Goal: Information Seeking & Learning: Learn about a topic

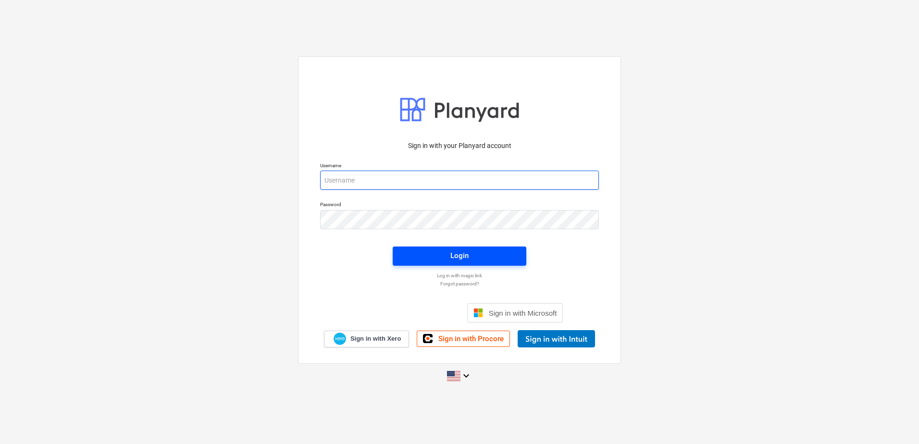
type input "[PERSON_NAME][EMAIL_ADDRESS][PERSON_NAME][DOMAIN_NAME]"
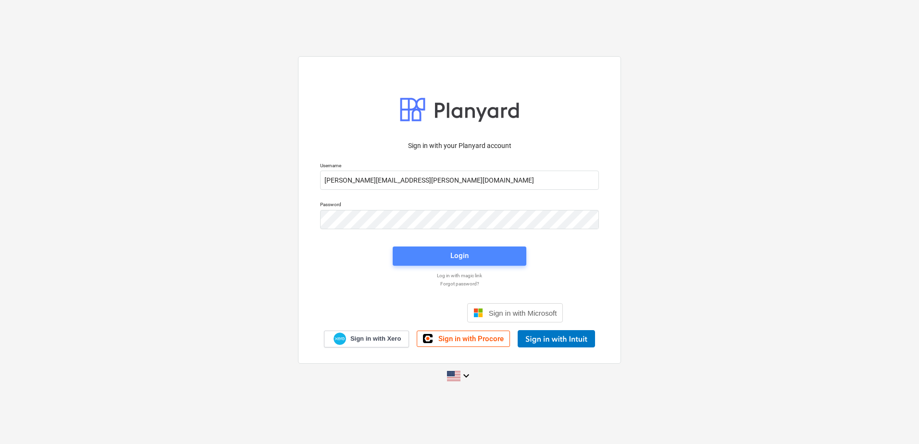
click at [434, 258] on span "Login" at bounding box center [459, 256] width 111 height 12
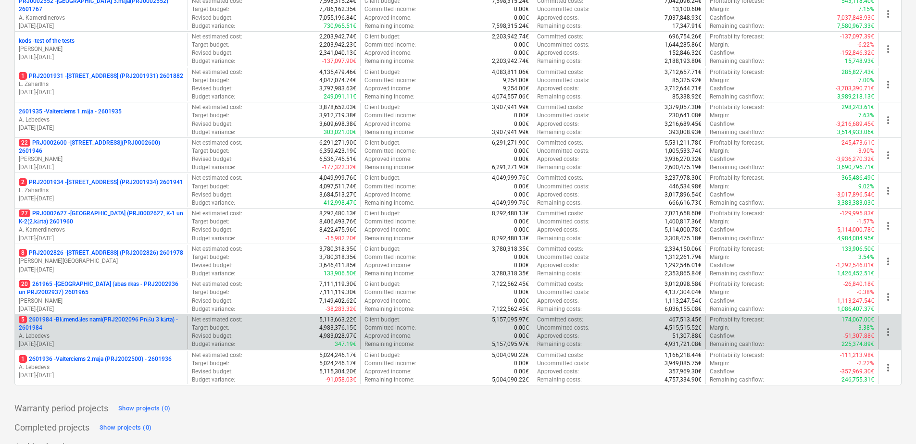
scroll to position [437, 0]
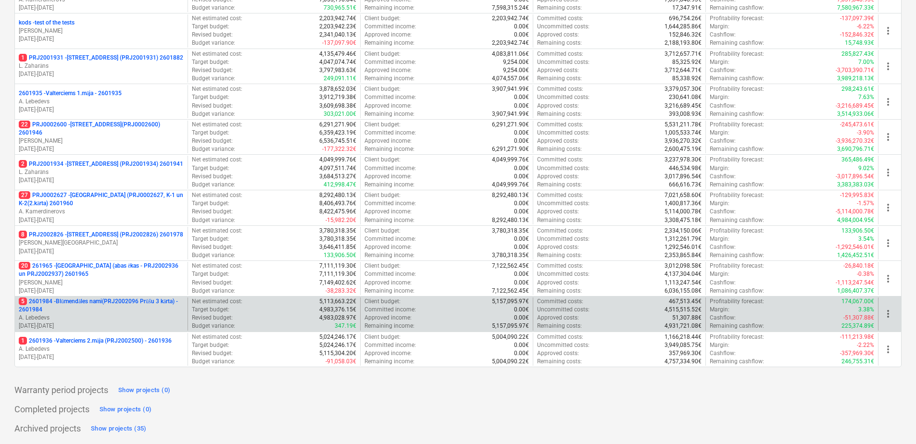
click at [101, 304] on p "5 2601984 - Blūmendāles nami(PRJ2002096 Prūšu 3 kārta) - 2601984" at bounding box center [101, 306] width 165 height 16
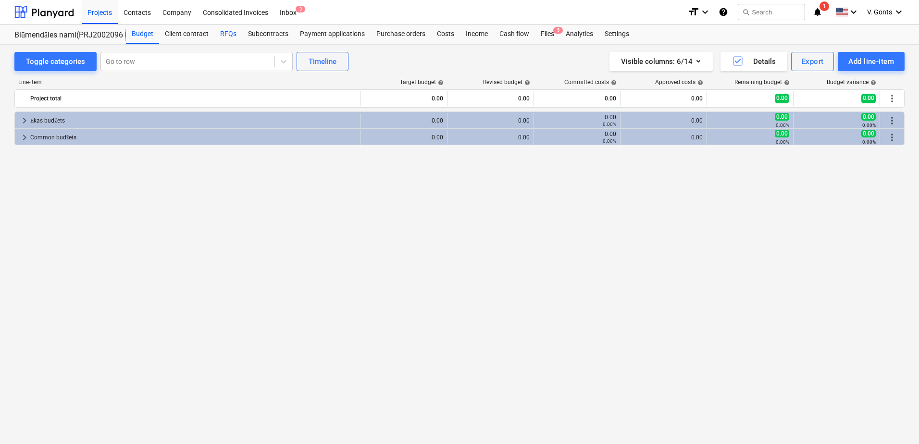
click at [228, 31] on div "RFQs" at bounding box center [228, 34] width 28 height 19
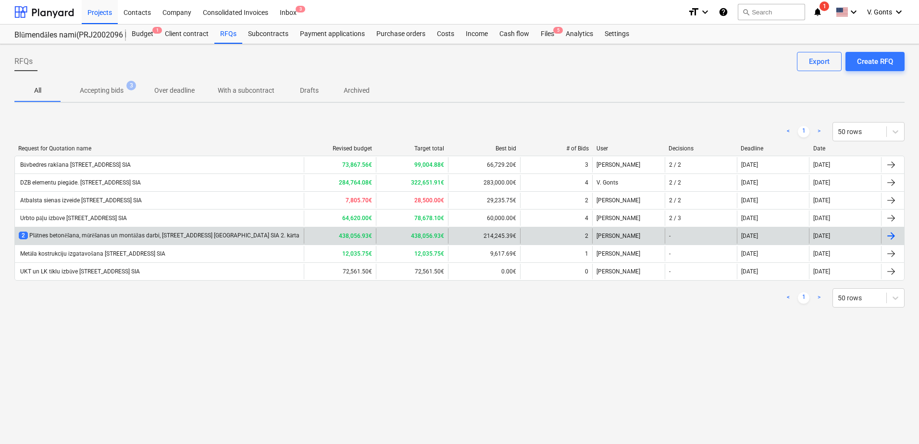
click at [150, 231] on div "2 Plātnes betonēšana, mūrēšanas un montāžas darbi, [STREET_ADDRESS] [GEOGRAPHIC…" at bounding box center [159, 235] width 289 height 15
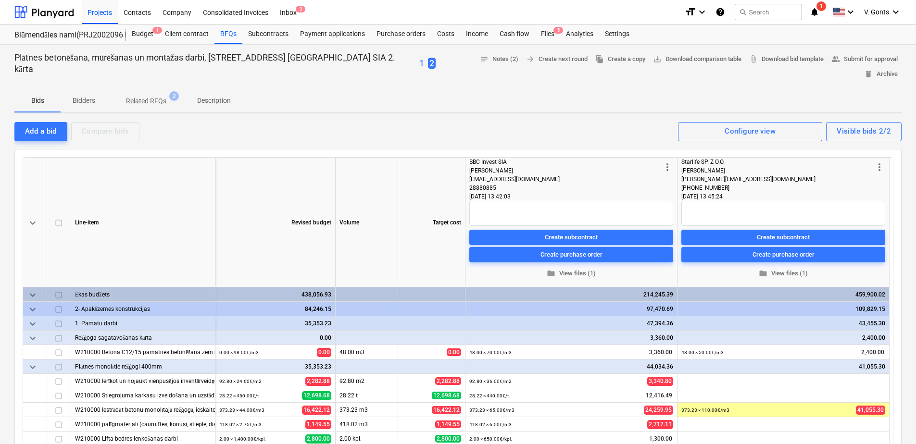
click at [419, 59] on p "1" at bounding box center [421, 64] width 5 height 12
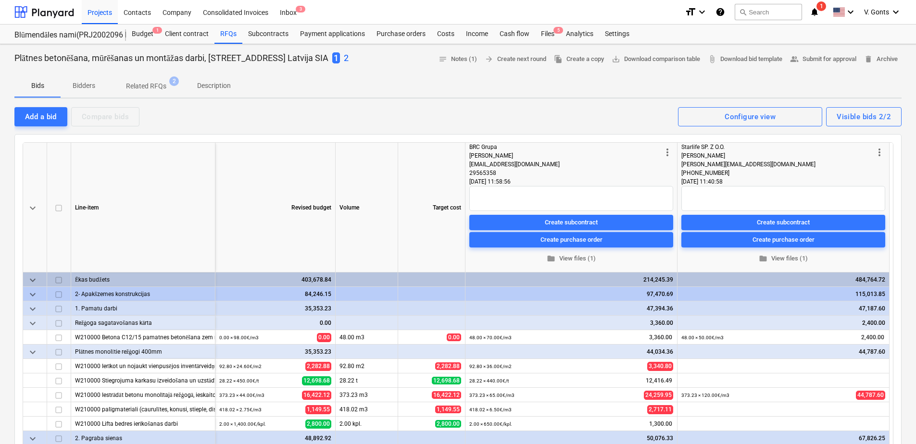
click at [364, 56] on div "Plātnes betonēšana, mūrēšanas un montāžas darbi, [STREET_ADDRESS] [GEOGRAPHIC_D…" at bounding box center [457, 59] width 887 height 15
click at [349, 57] on p "2" at bounding box center [346, 58] width 5 height 12
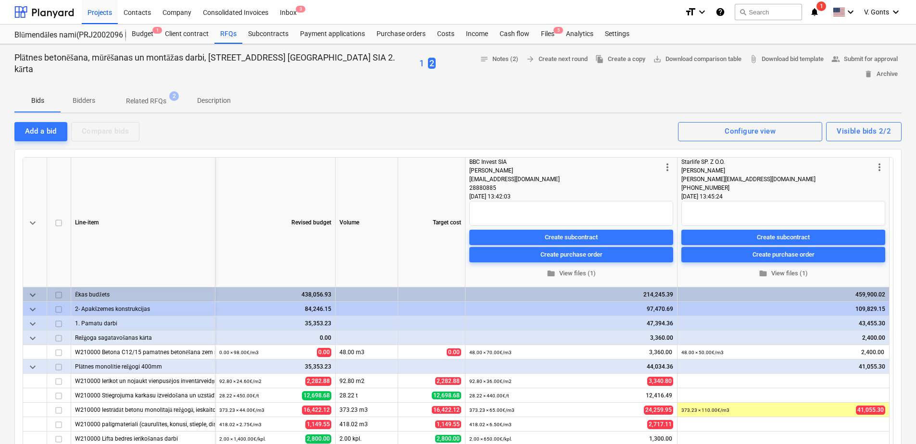
click at [419, 58] on p "1" at bounding box center [421, 64] width 5 height 12
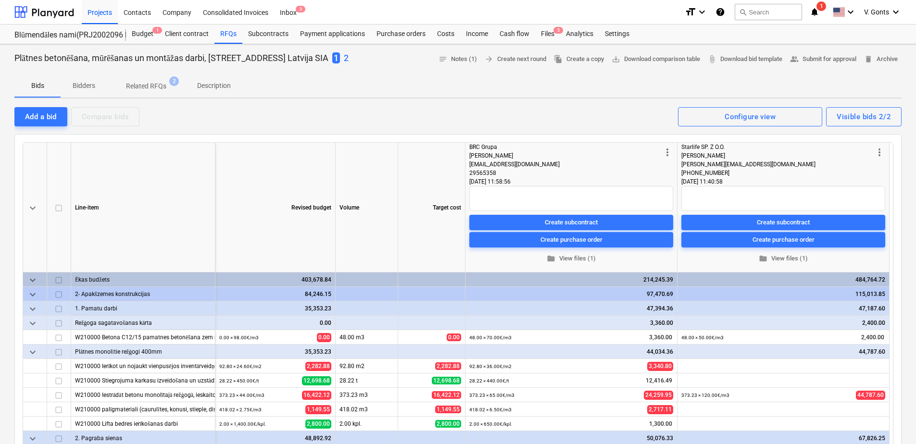
click at [349, 60] on p "2" at bounding box center [346, 58] width 5 height 12
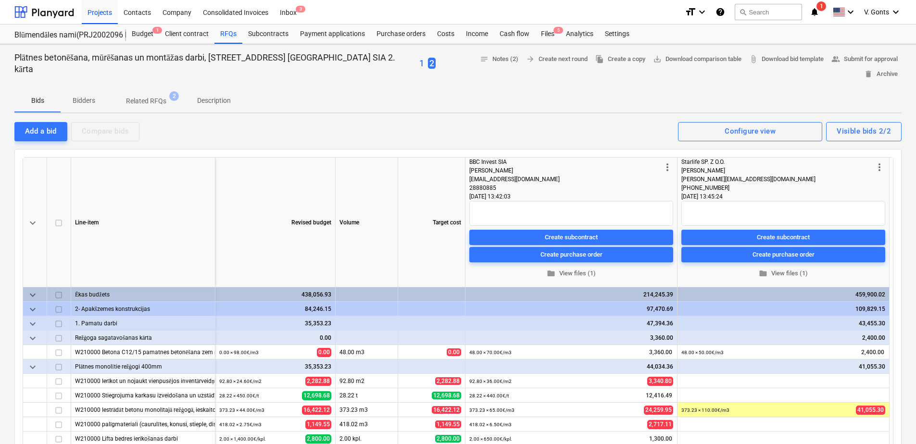
click at [419, 58] on p "1" at bounding box center [421, 64] width 5 height 12
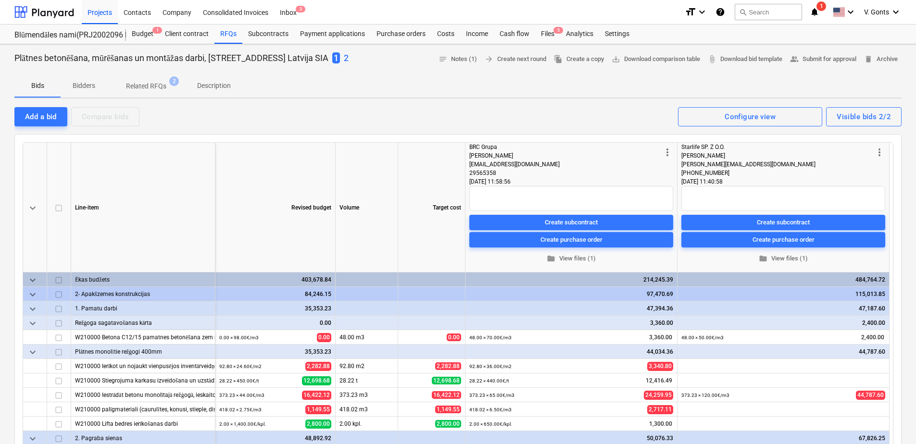
click at [349, 59] on p "2" at bounding box center [346, 58] width 5 height 12
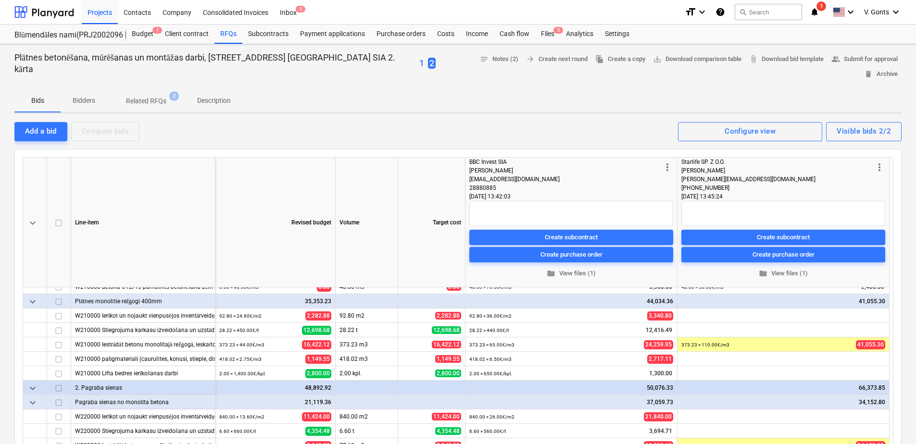
scroll to position [48, 0]
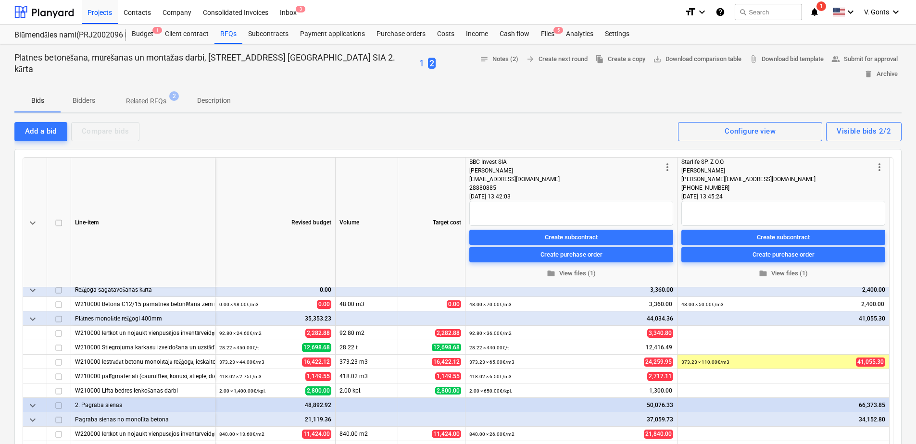
click at [419, 59] on p "1" at bounding box center [421, 64] width 5 height 12
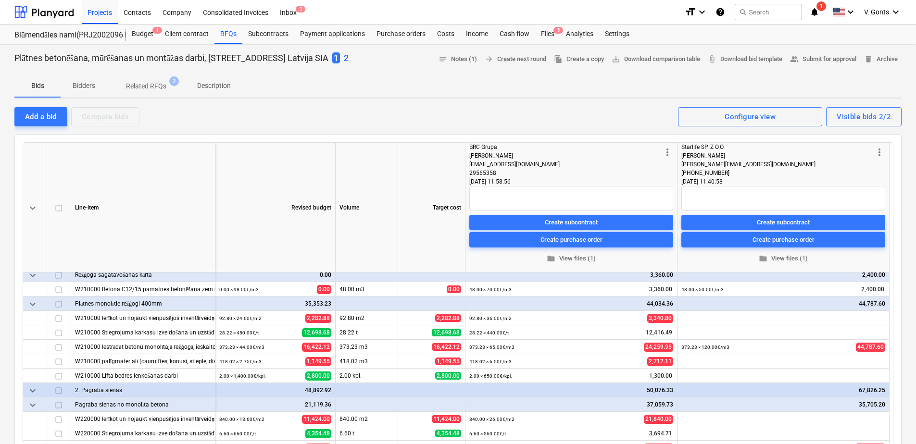
click at [349, 55] on p "2" at bounding box center [346, 58] width 5 height 12
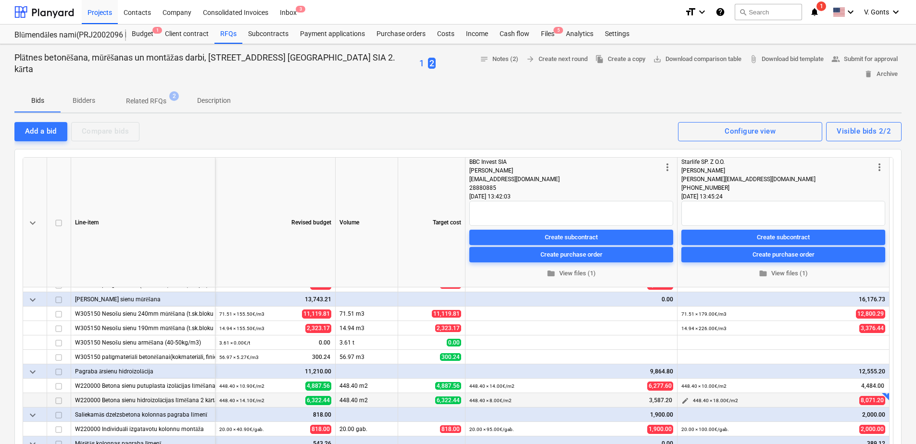
scroll to position [288, 0]
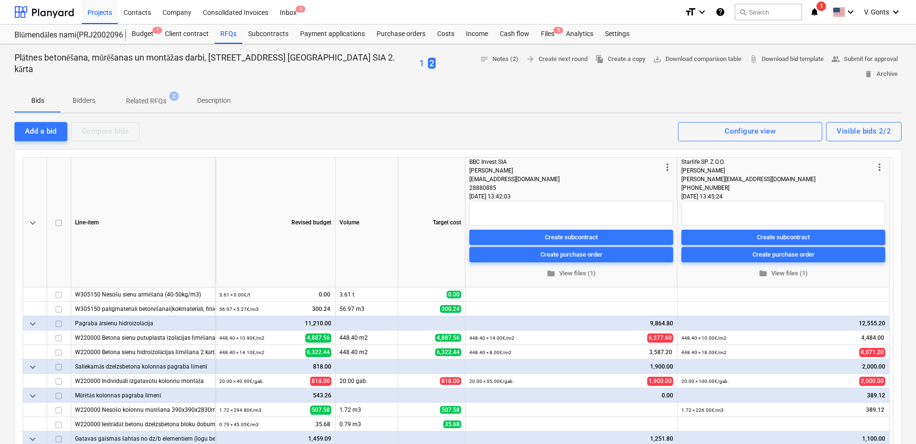
click at [419, 57] on div "1 2" at bounding box center [427, 63] width 16 height 12
click at [419, 58] on p "1" at bounding box center [421, 64] width 5 height 12
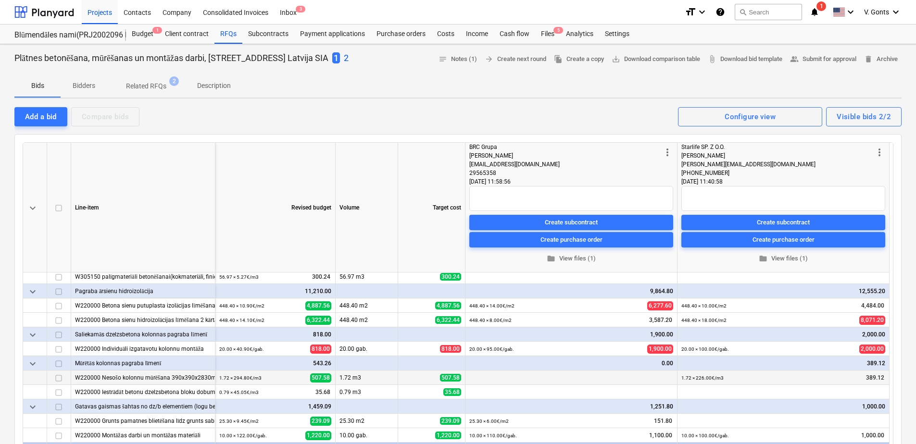
scroll to position [288, 0]
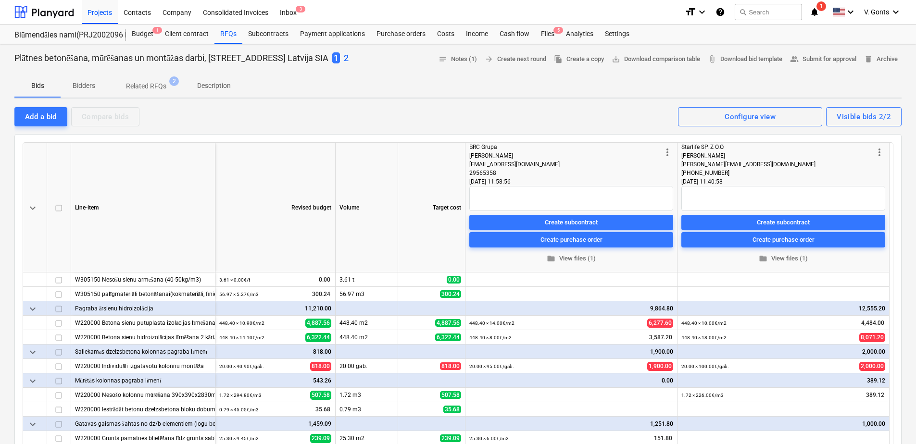
click at [349, 58] on p "2" at bounding box center [346, 58] width 5 height 12
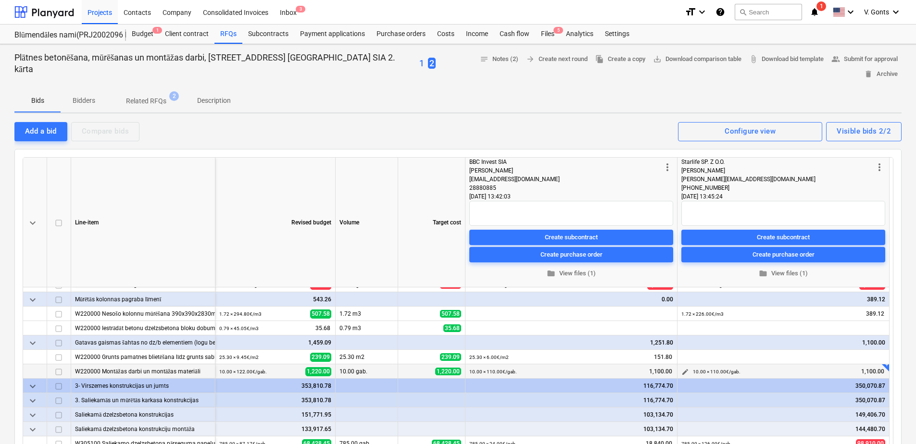
scroll to position [433, 0]
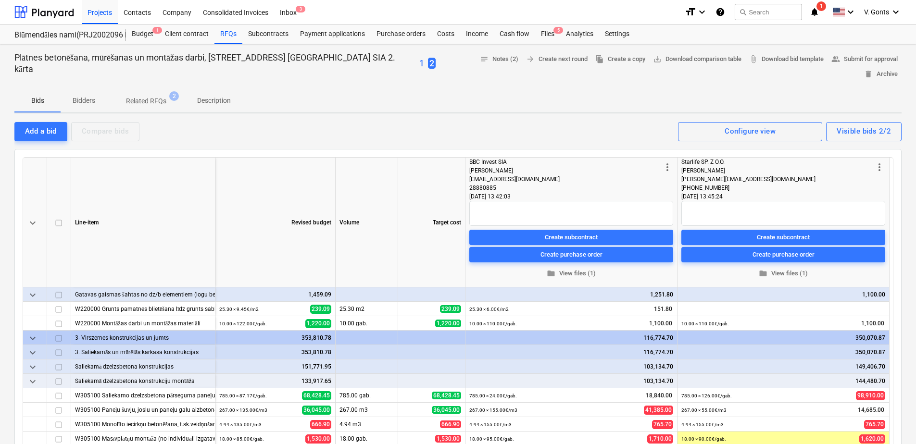
click at [37, 347] on span "keyboard_arrow_down" at bounding box center [33, 353] width 12 height 12
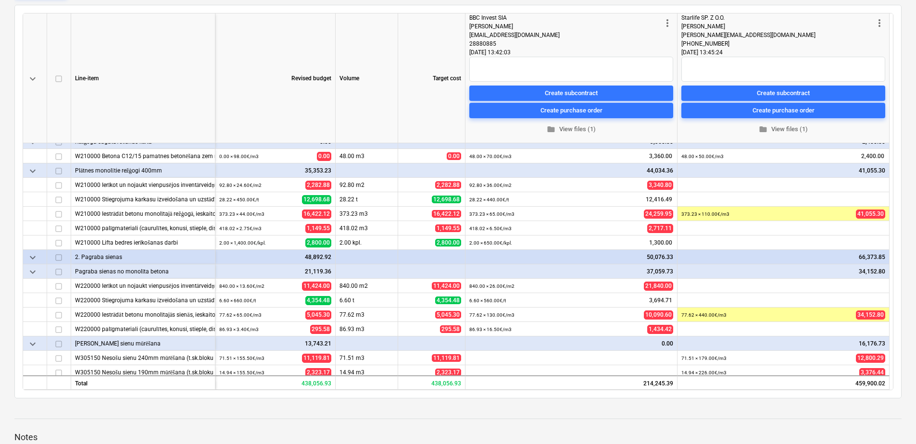
scroll to position [0, 0]
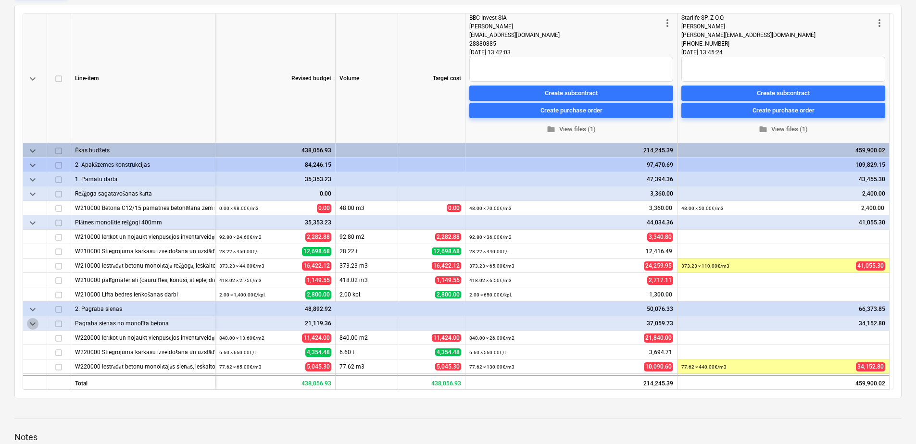
click at [32, 318] on span "keyboard_arrow_down" at bounding box center [33, 324] width 12 height 12
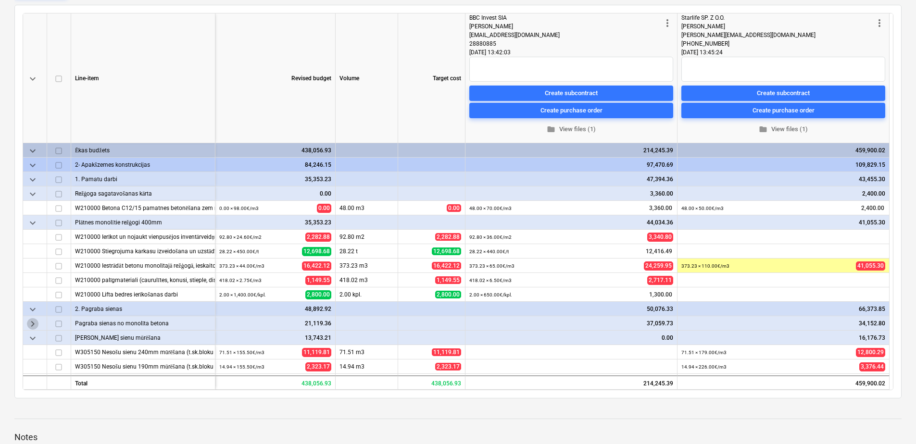
click at [32, 318] on span "keyboard_arrow_right" at bounding box center [33, 324] width 12 height 12
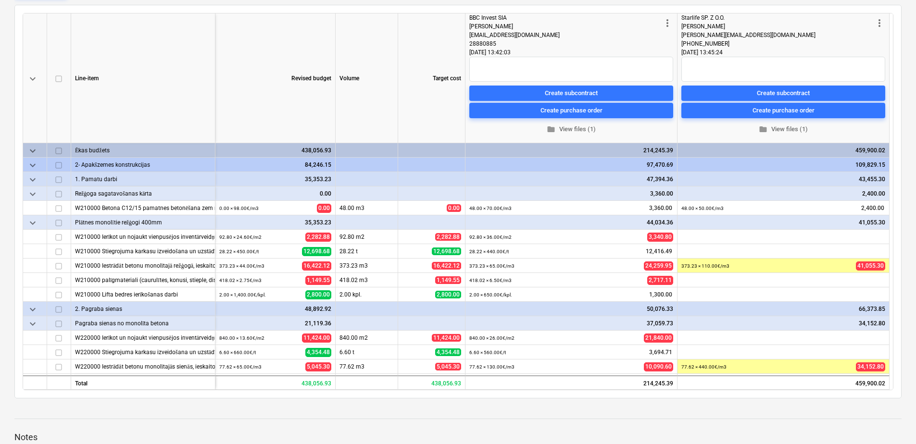
click at [32, 303] on span "keyboard_arrow_down" at bounding box center [33, 309] width 12 height 12
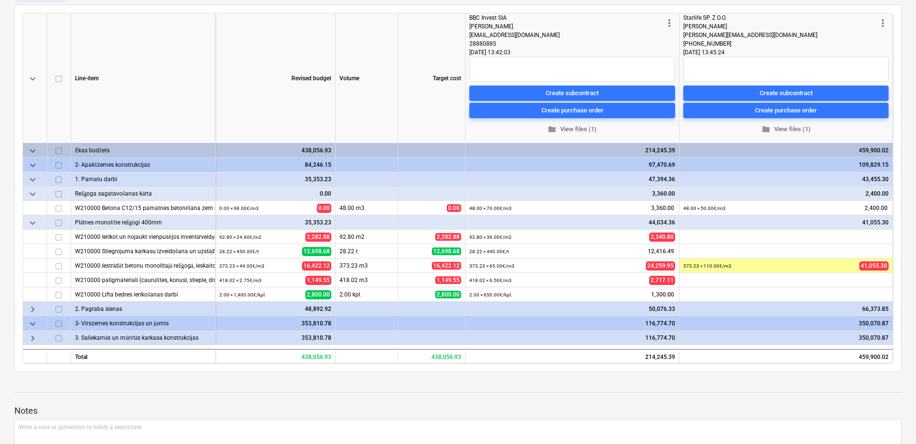
click at [32, 303] on span "keyboard_arrow_right" at bounding box center [33, 309] width 12 height 12
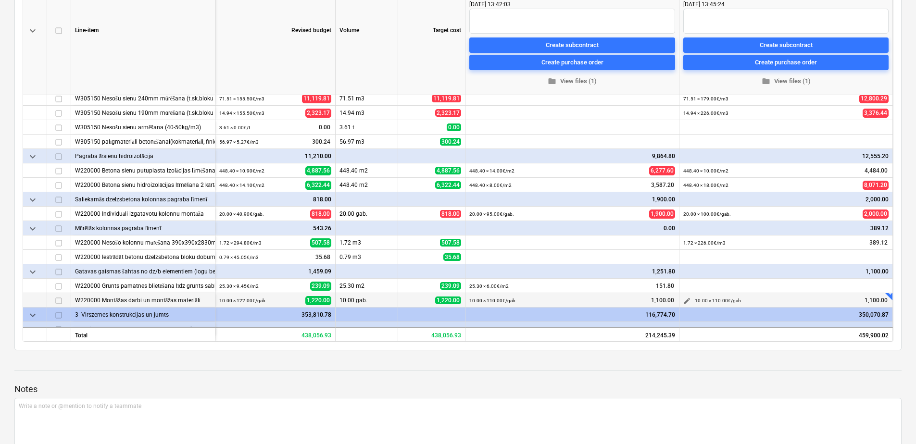
scroll to position [276, 0]
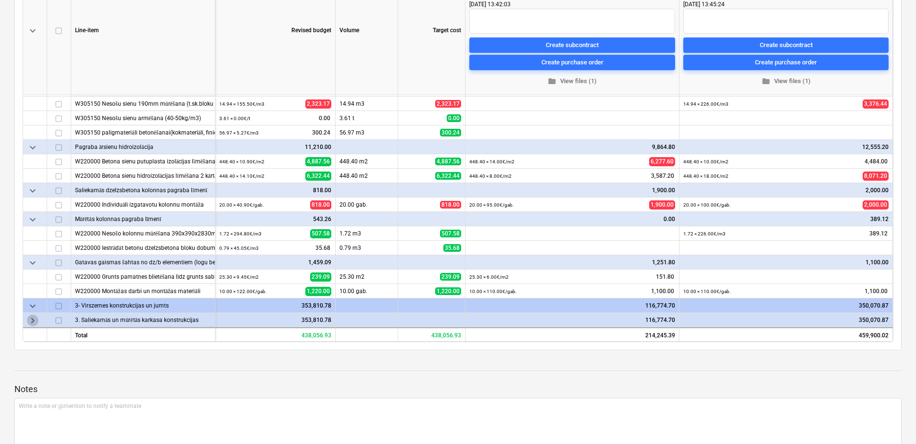
click at [27, 314] on span "keyboard_arrow_right" at bounding box center [33, 320] width 12 height 12
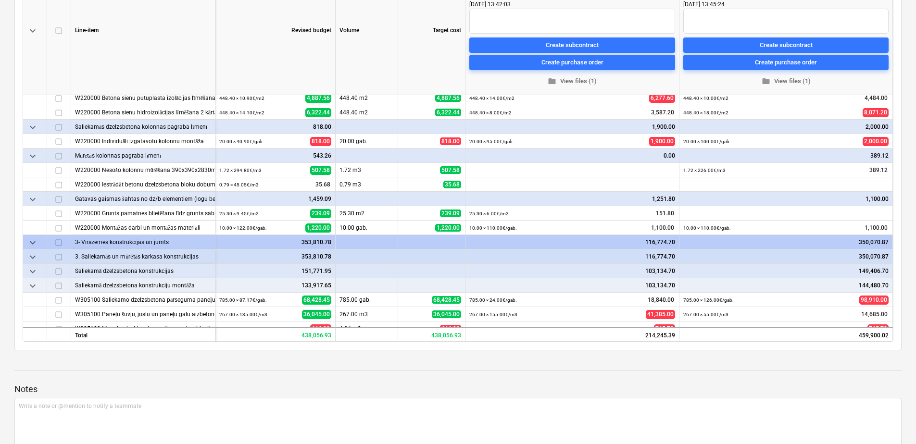
scroll to position [324, 0]
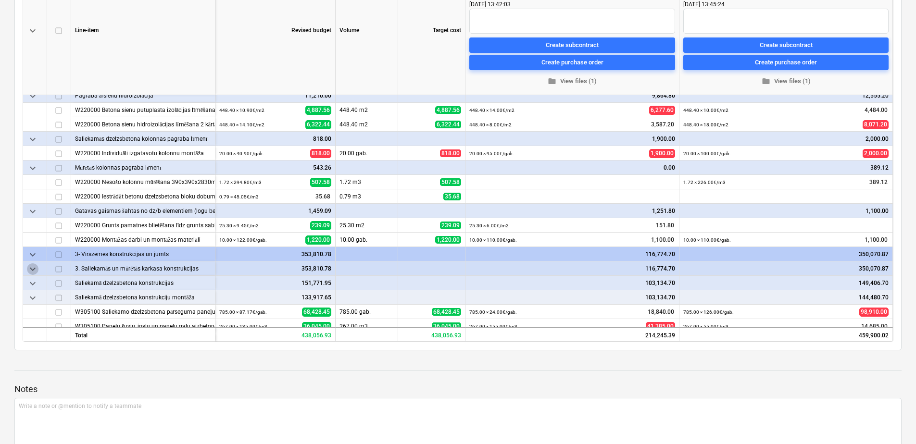
click at [34, 263] on span "keyboard_arrow_down" at bounding box center [33, 269] width 12 height 12
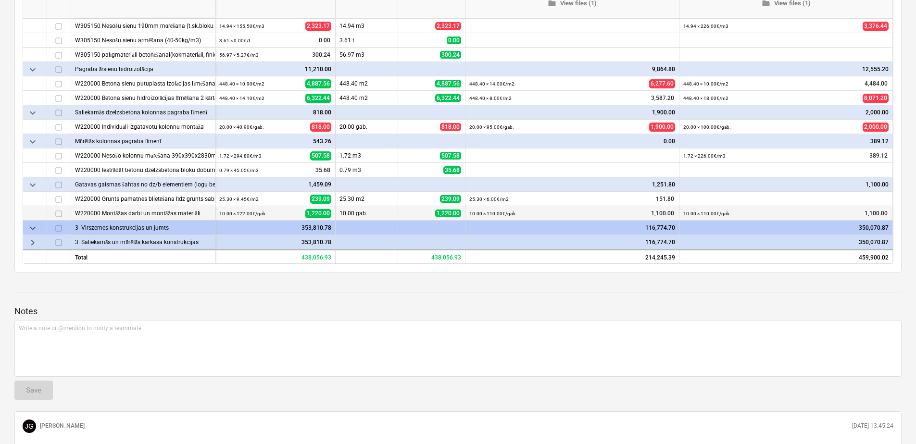
scroll to position [288, 0]
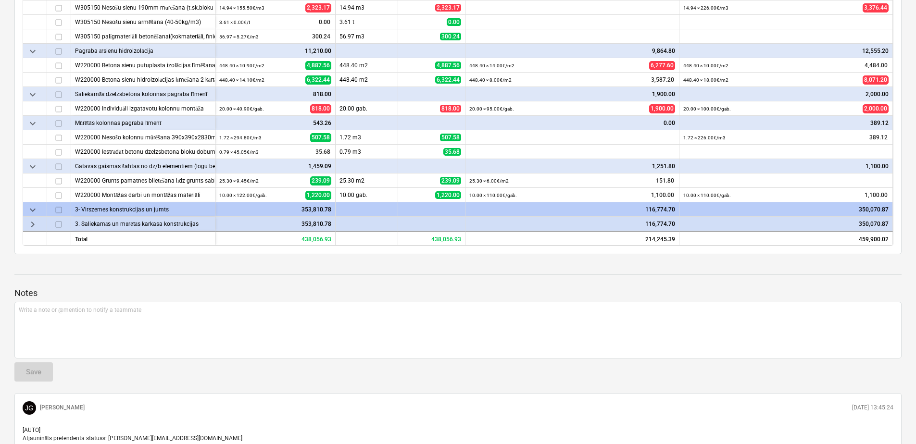
click at [31, 218] on span "keyboard_arrow_right" at bounding box center [33, 224] width 12 height 12
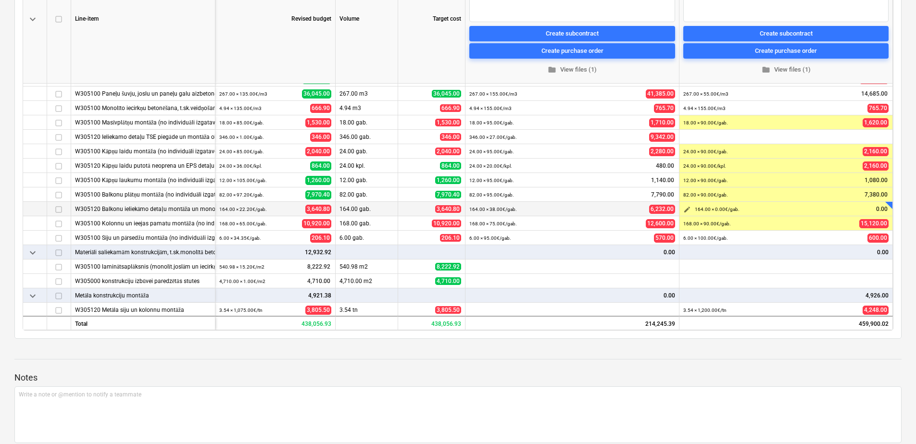
scroll to position [497, 0]
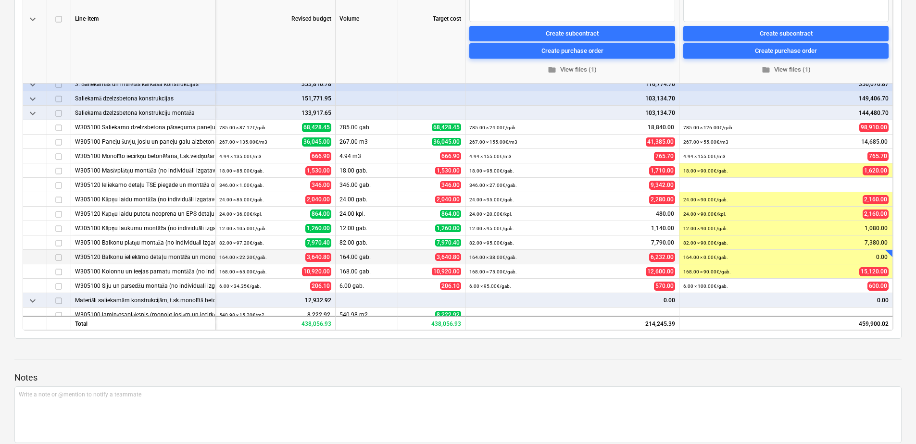
click at [887, 250] on div at bounding box center [888, 253] width 7 height 7
type textarea "x"
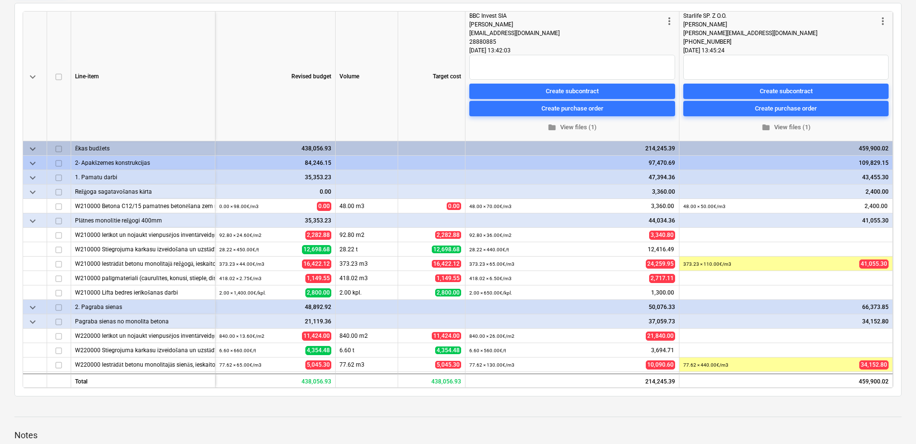
scroll to position [0, 0]
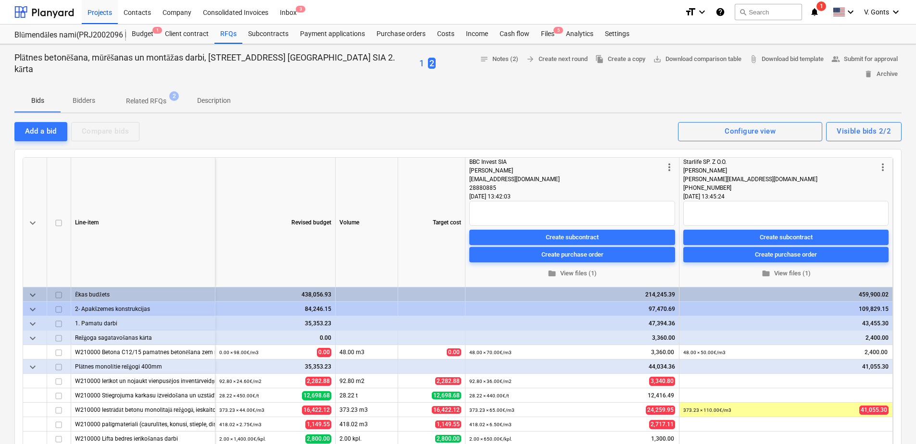
click at [419, 58] on p "1" at bounding box center [421, 64] width 5 height 12
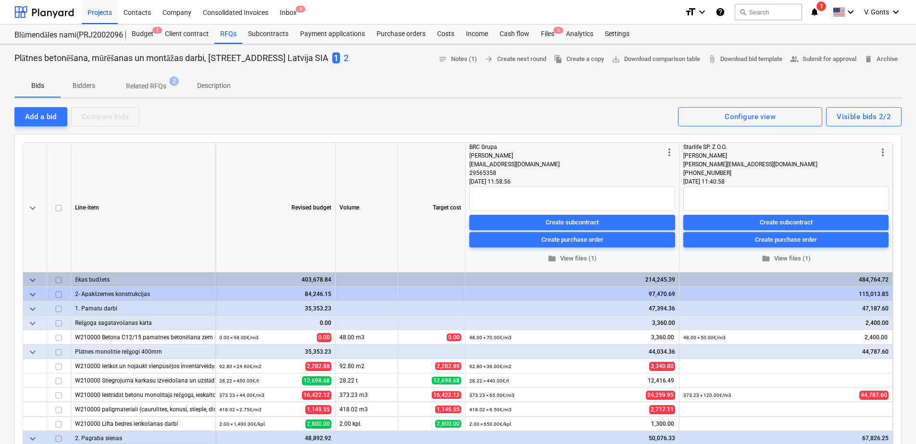
drag, startPoint x: 357, startPoint y: 57, endPoint x: 547, endPoint y: 114, distance: 198.0
click at [349, 57] on p "2" at bounding box center [346, 58] width 5 height 12
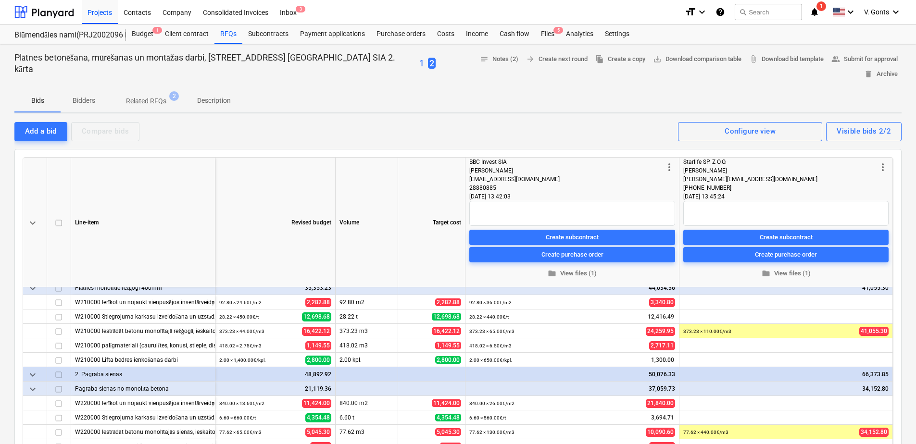
scroll to position [64, 0]
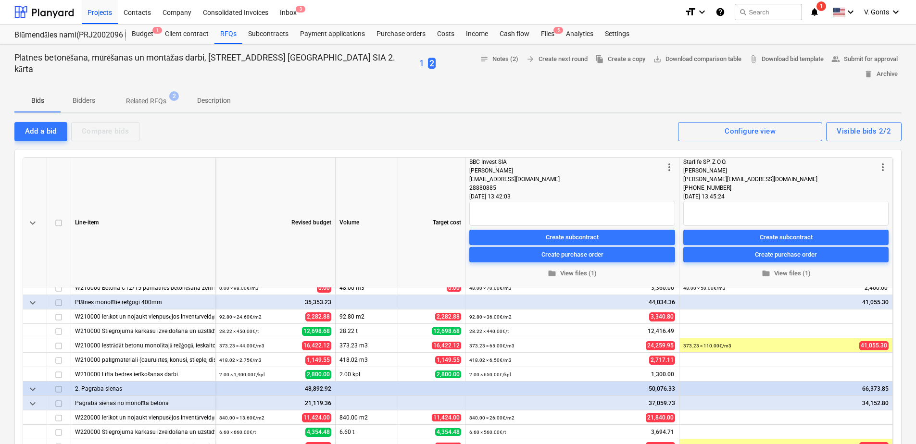
click at [419, 58] on p "1" at bounding box center [421, 64] width 5 height 12
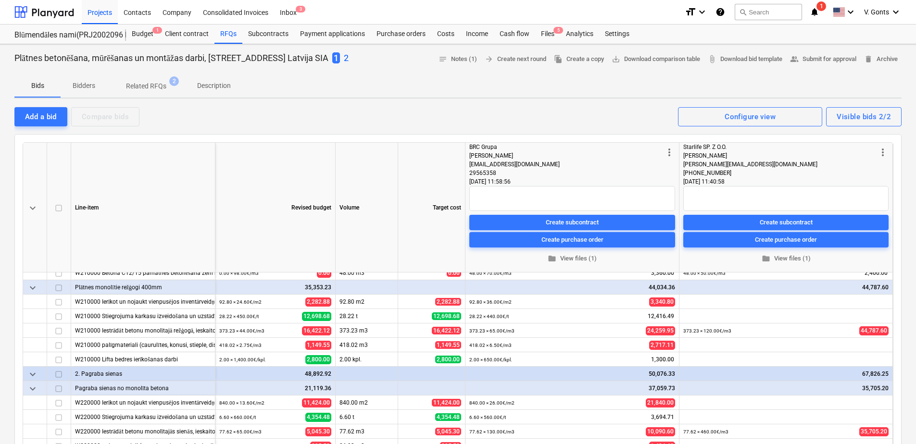
click at [349, 57] on p "2" at bounding box center [346, 58] width 5 height 12
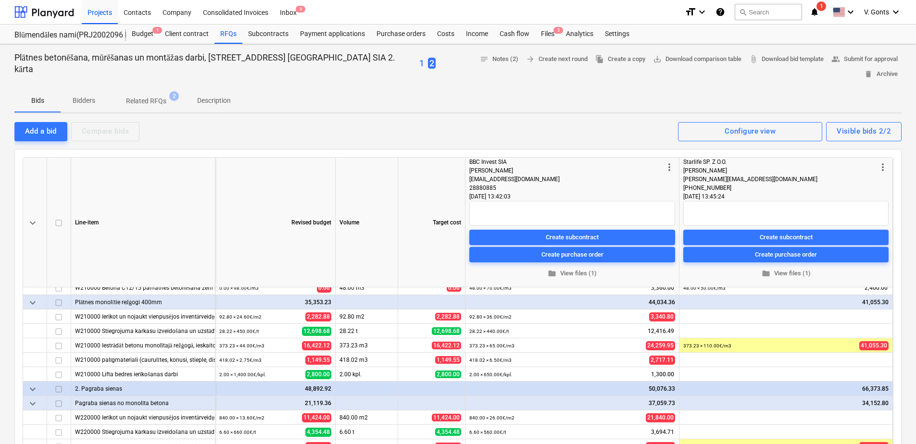
click at [419, 58] on p "1" at bounding box center [421, 64] width 5 height 12
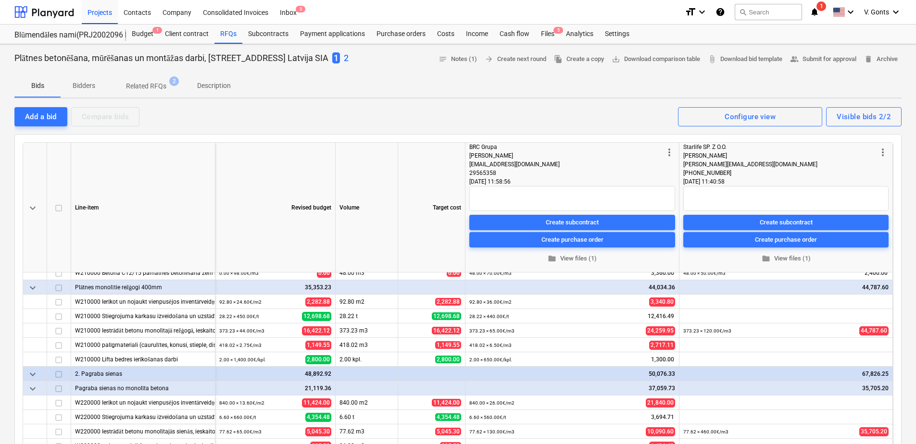
click at [349, 60] on p "2" at bounding box center [346, 58] width 5 height 12
